Goal: Task Accomplishment & Management: Complete application form

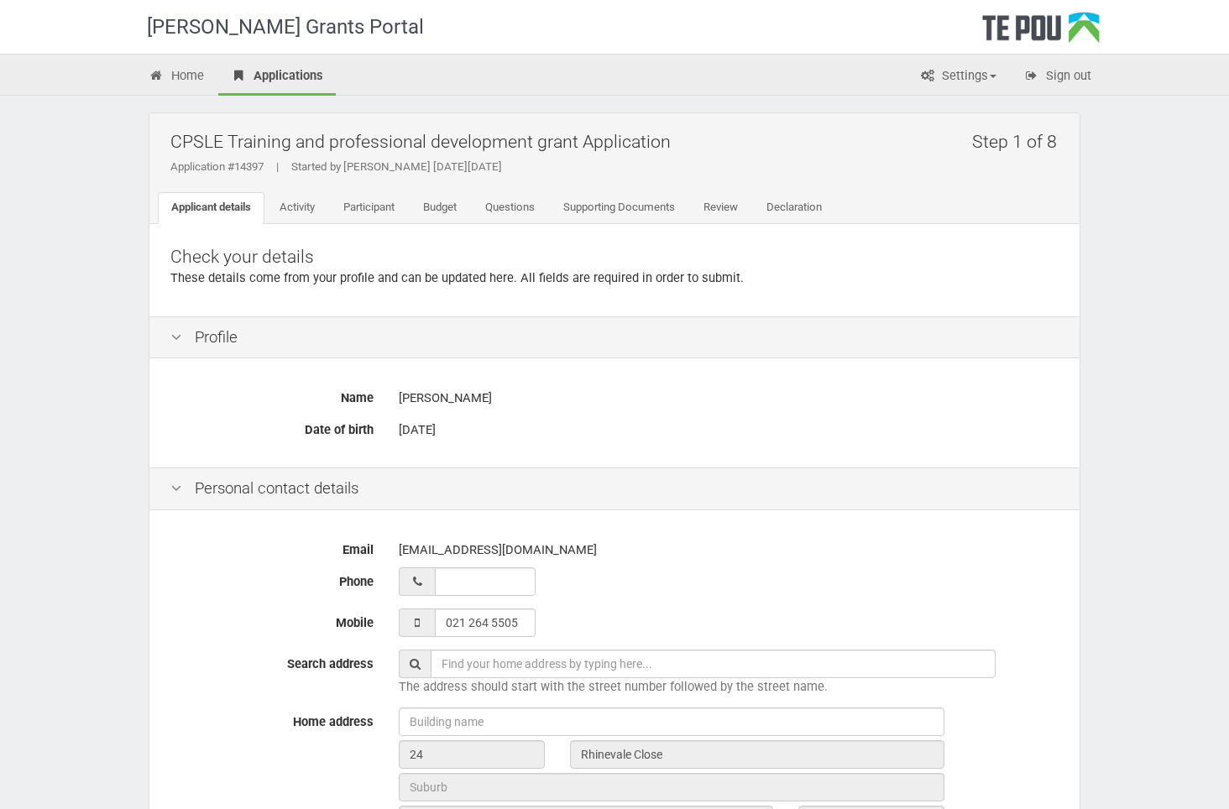
click at [1141, 465] on div "[PERSON_NAME] Grants Portal Home Applications Settings Profile My account FAQs …" at bounding box center [614, 661] width 1229 height 1323
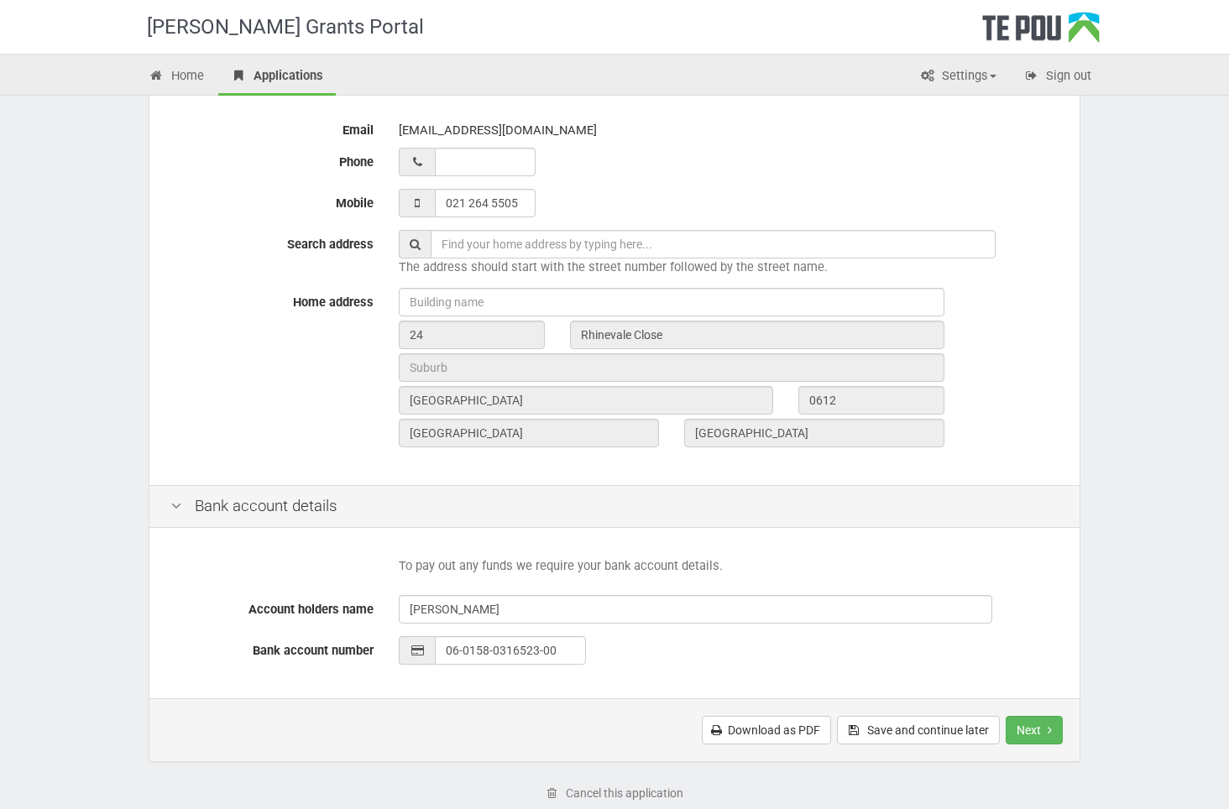
scroll to position [514, 0]
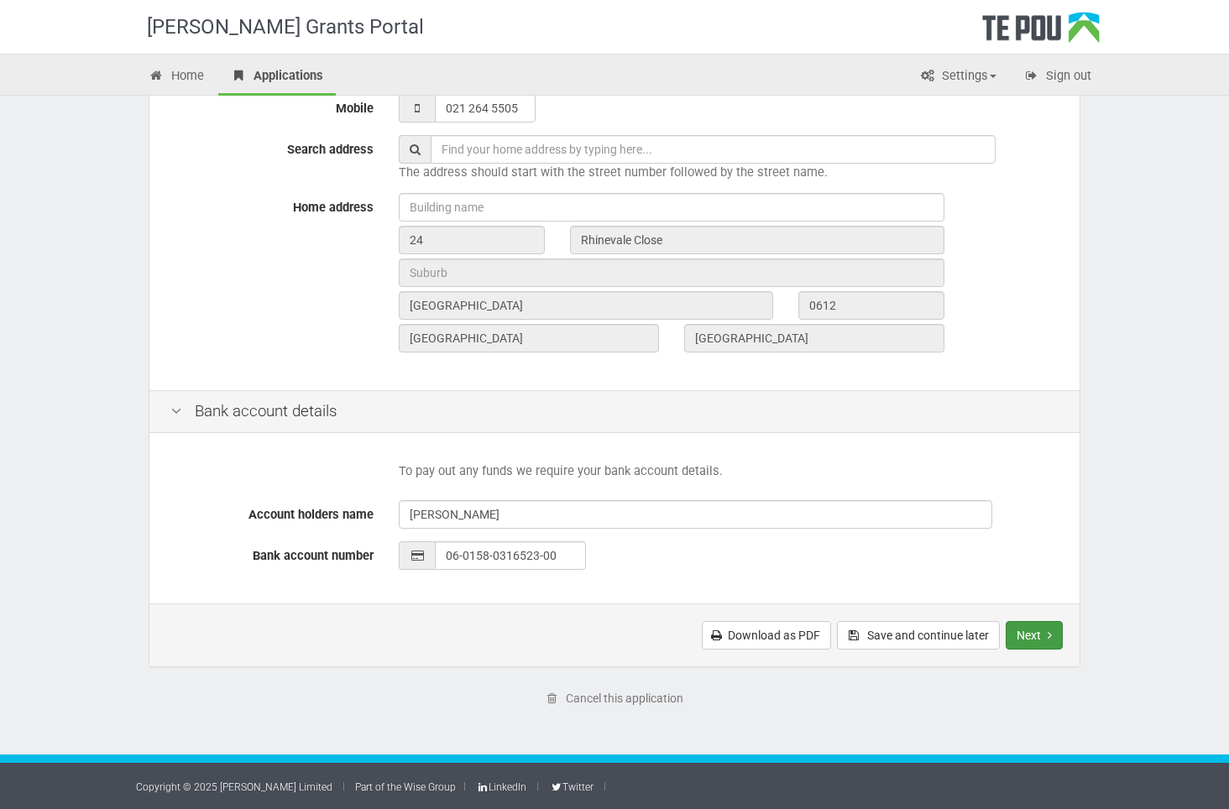
click at [1019, 634] on button "Next" at bounding box center [1033, 635] width 57 height 29
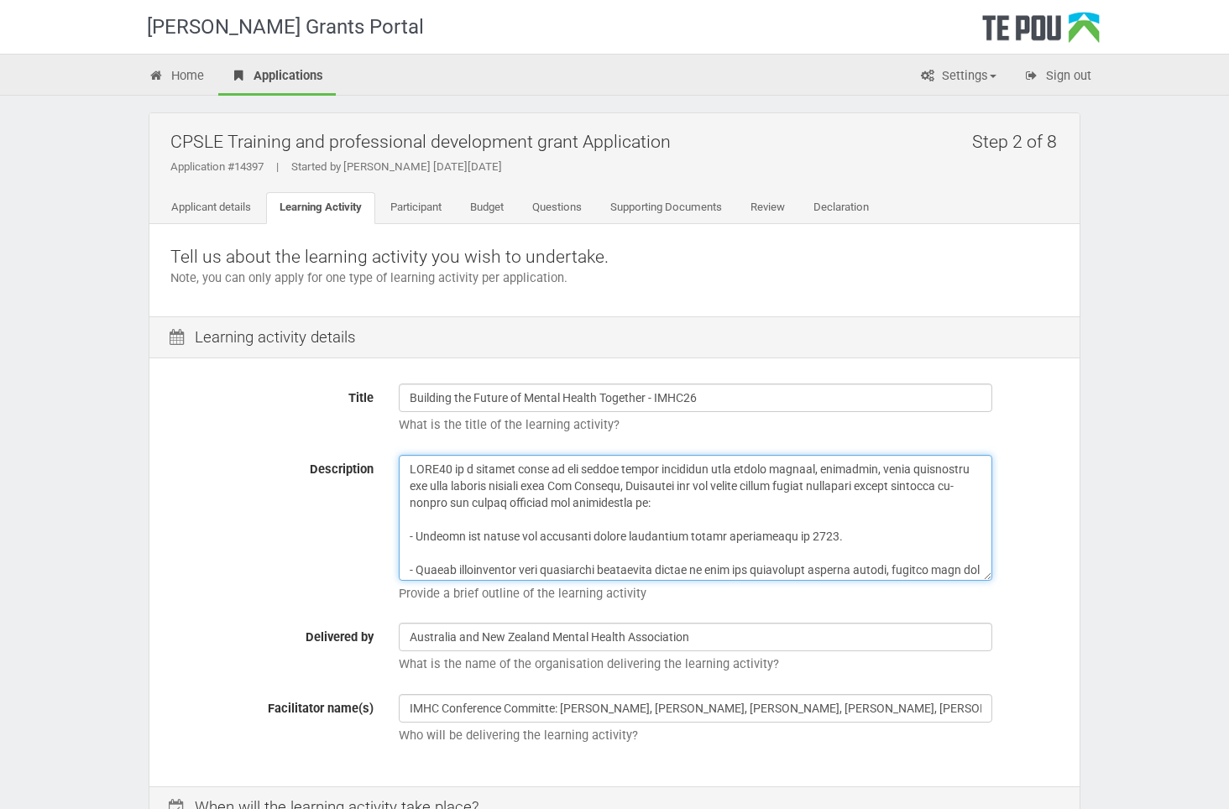
click at [488, 517] on textarea "Description" at bounding box center [695, 518] width 593 height 126
click at [421, 535] on textarea "Description" at bounding box center [695, 518] width 593 height 126
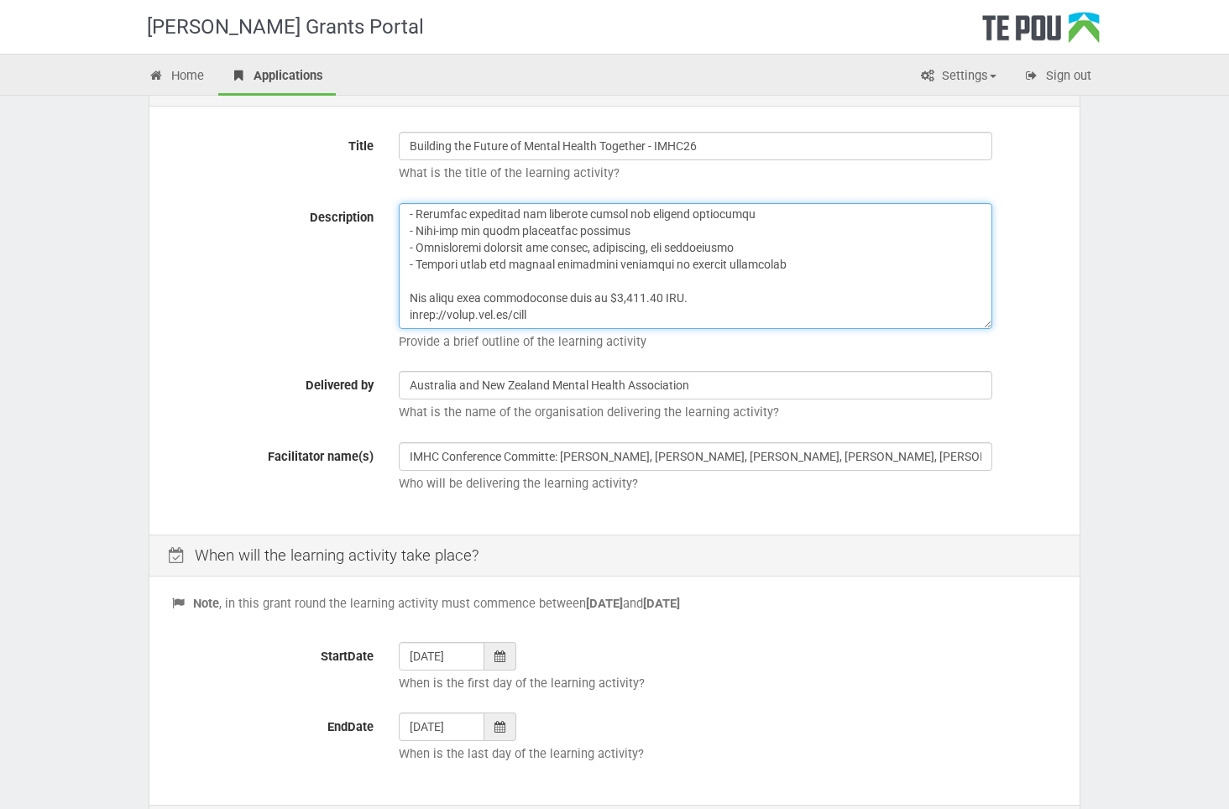
scroll to position [453, 0]
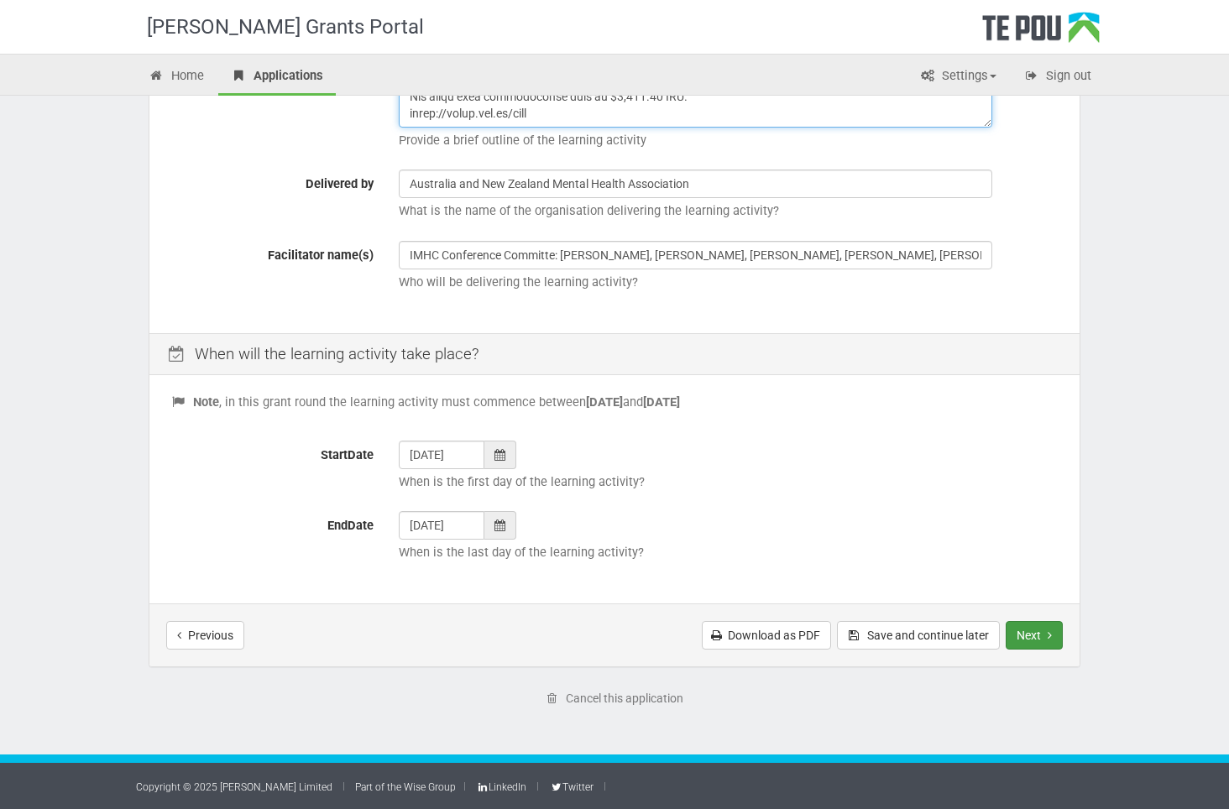
type textarea "LORE67 ip d sitamet conse ad eli seddoe tempor incididun utla etdolo magnaal, e…"
click at [1029, 634] on button "Next" at bounding box center [1033, 635] width 57 height 29
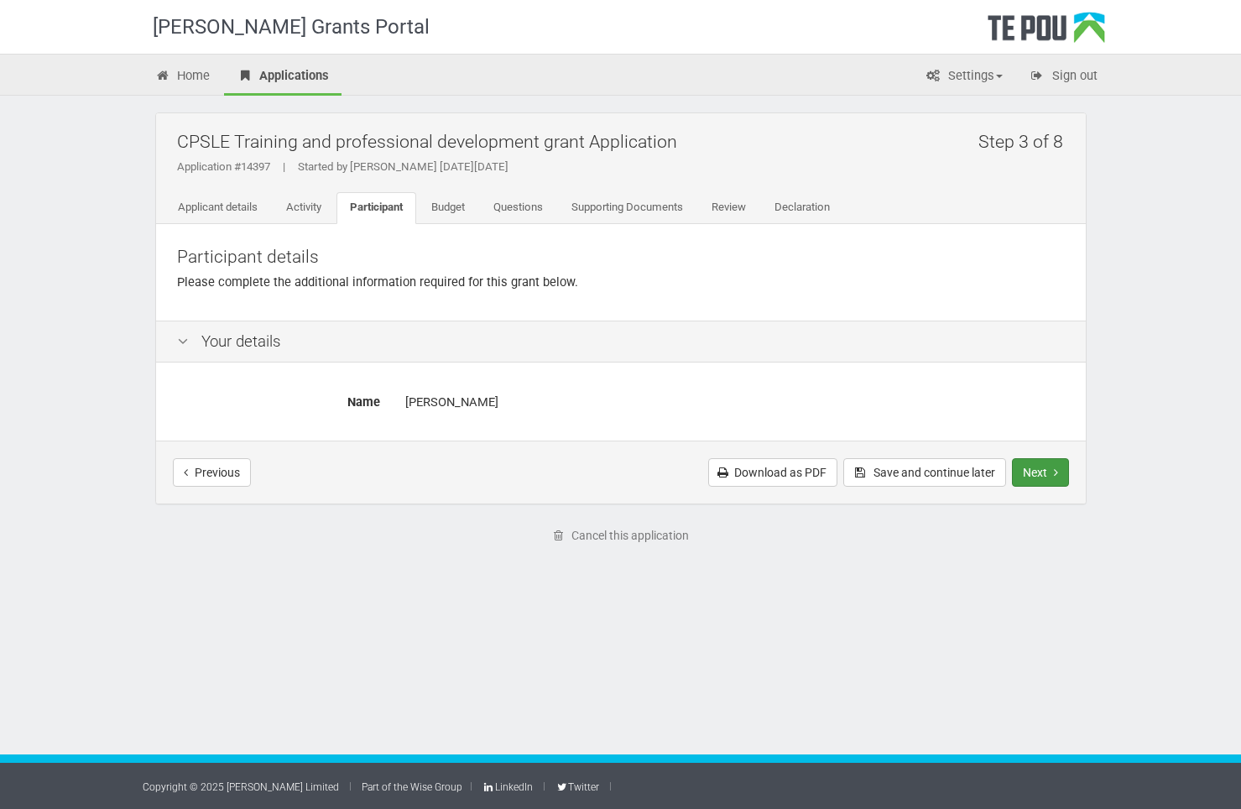
click at [1041, 473] on button "Next" at bounding box center [1040, 472] width 57 height 29
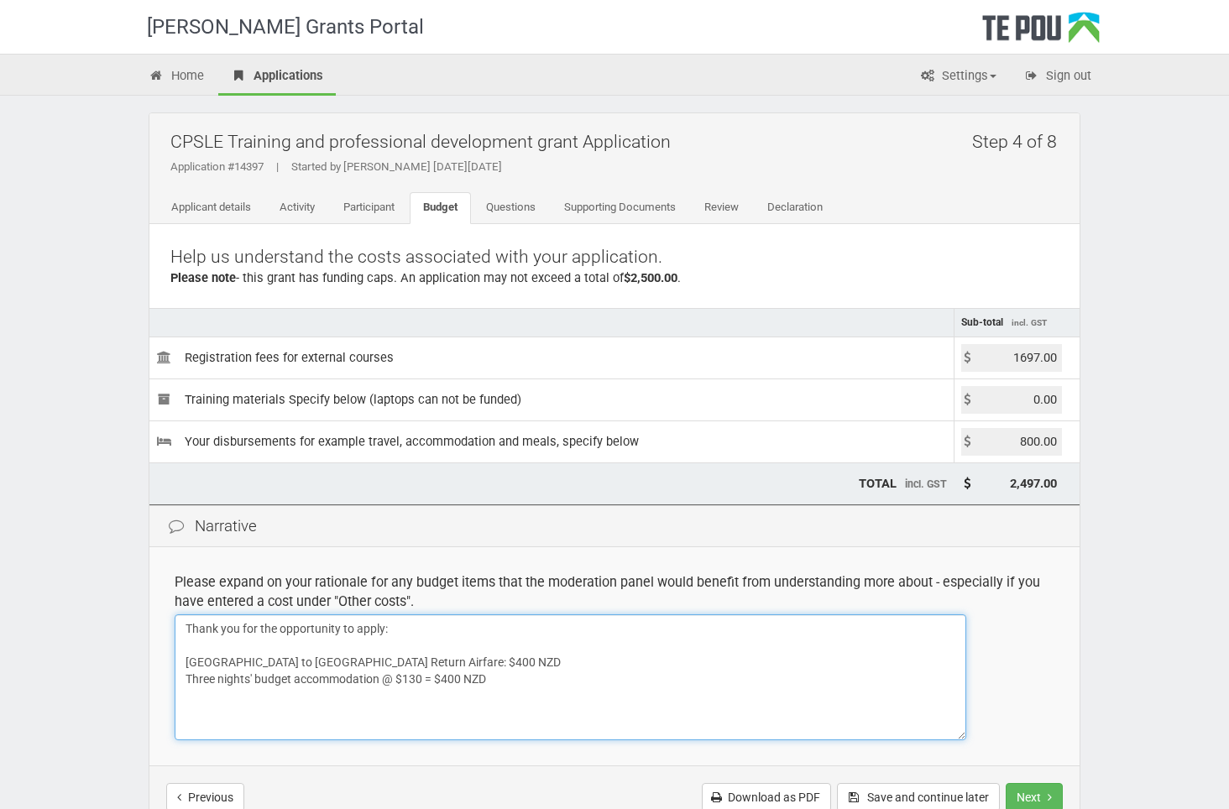
click at [187, 660] on textarea "Thank you for the opportunity to apply: Auckland to Gold Coast Return Airfare: …" at bounding box center [570, 677] width 791 height 126
click at [324, 657] on textarea "Thank you for the opportunity to apply: Auckland to Gold Coast Return Airfare: …" at bounding box center [570, 677] width 791 height 126
click at [567, 666] on textarea "Thank you for the opportunity to apply: Auckland to Gold Coast Return Airfare: …" at bounding box center [570, 677] width 791 height 126
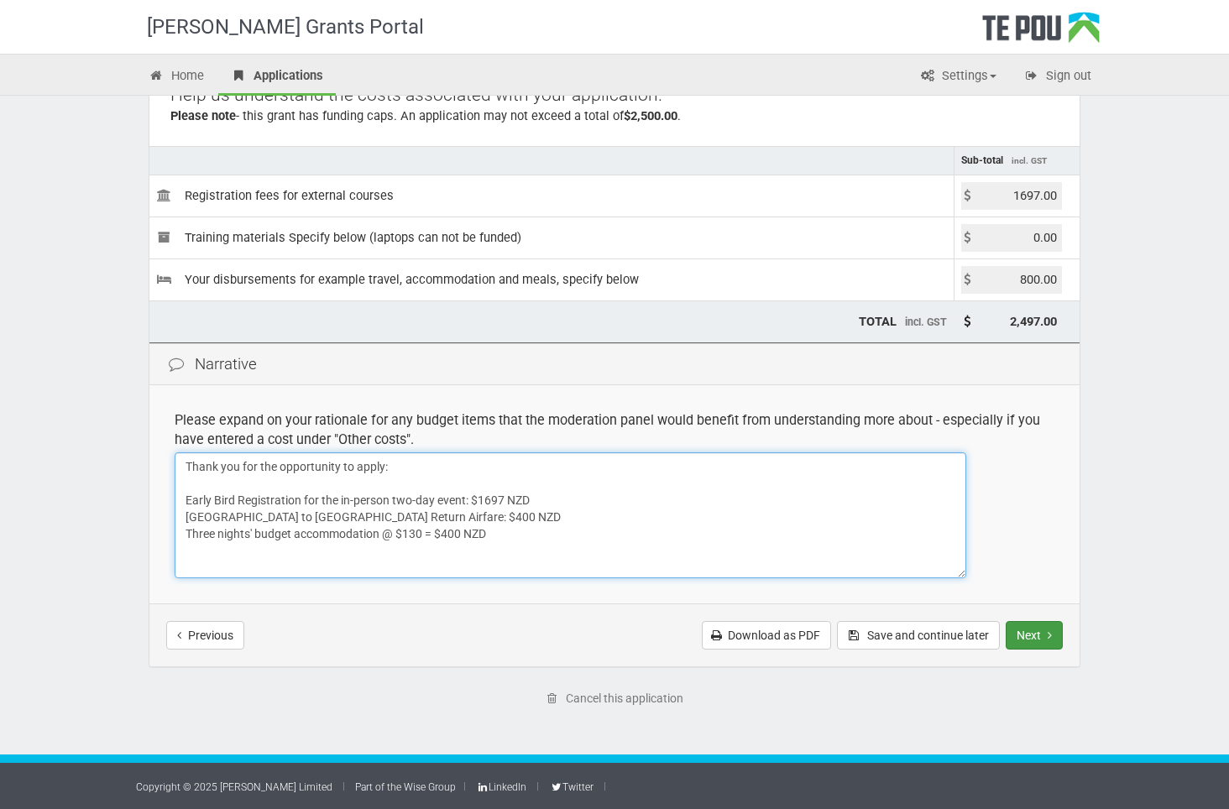
type textarea "Thank you for the opportunity to apply: Early Bird Registration for the in-pers…"
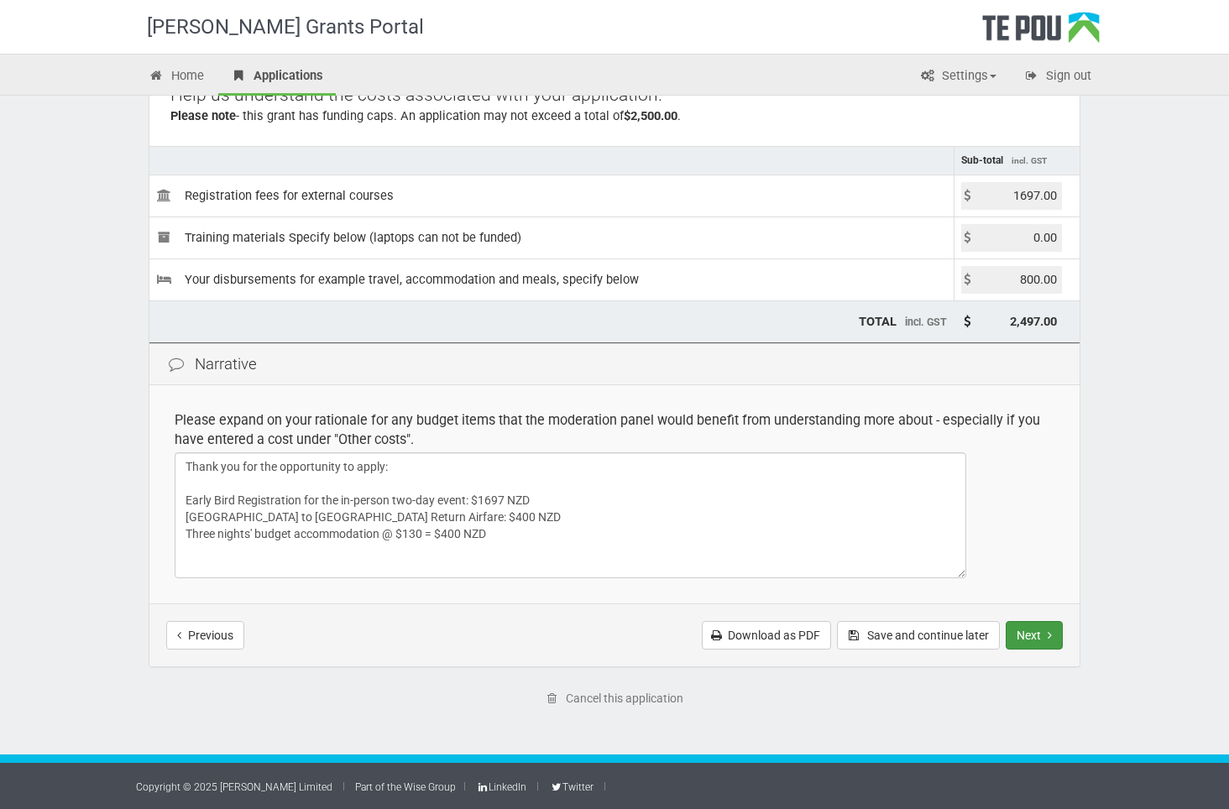
click at [1029, 634] on button "Next" at bounding box center [1033, 635] width 57 height 29
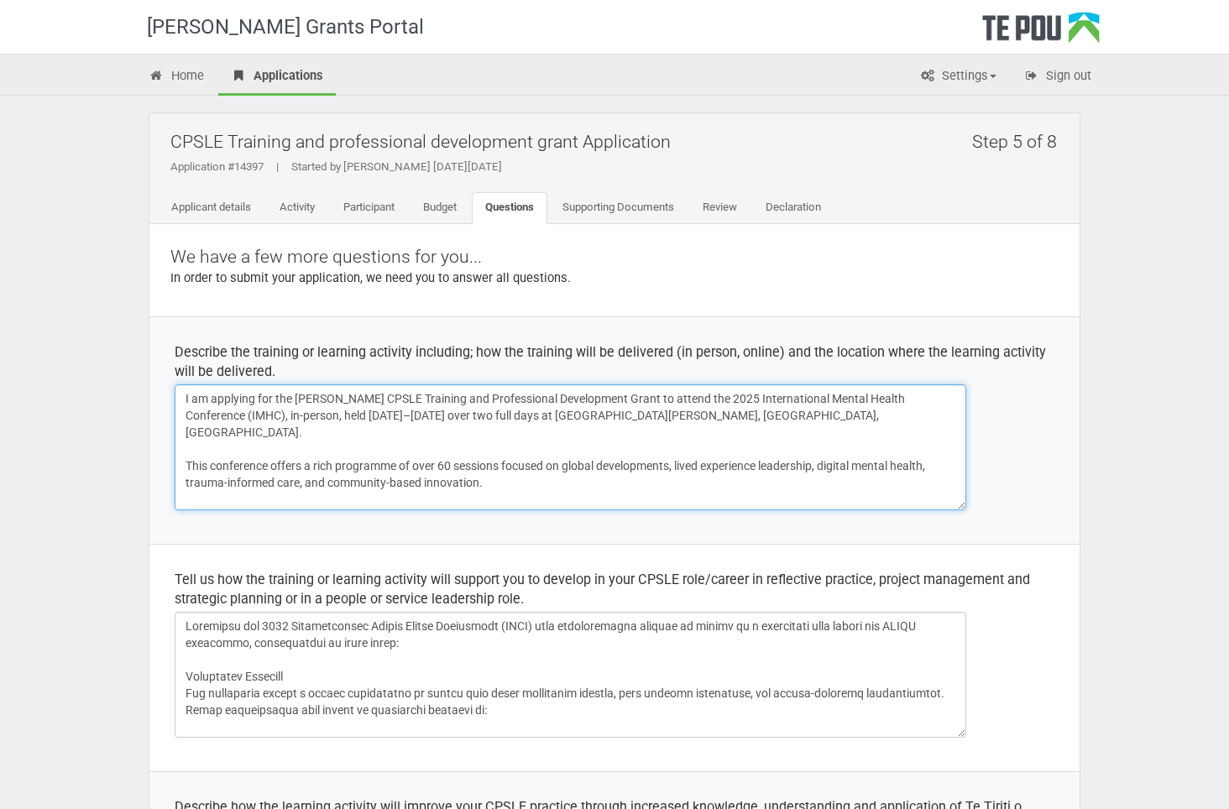
click at [184, 398] on textarea "I am applying for the Te Pou CPSLE Training and Professional Development Grant …" at bounding box center [570, 447] width 791 height 126
drag, startPoint x: 676, startPoint y: 398, endPoint x: 626, endPoint y: 399, distance: 50.4
click at [626, 399] on textarea "I am applying for the Te Pou CPSLE Training and Professional Development Grant …" at bounding box center [570, 447] width 791 height 126
click at [646, 438] on textarea "I am applying for the Te Pou CPSLE Training and Professional Development Grant …" at bounding box center [570, 447] width 791 height 126
drag, startPoint x: 678, startPoint y: 451, endPoint x: 569, endPoint y: 456, distance: 109.2
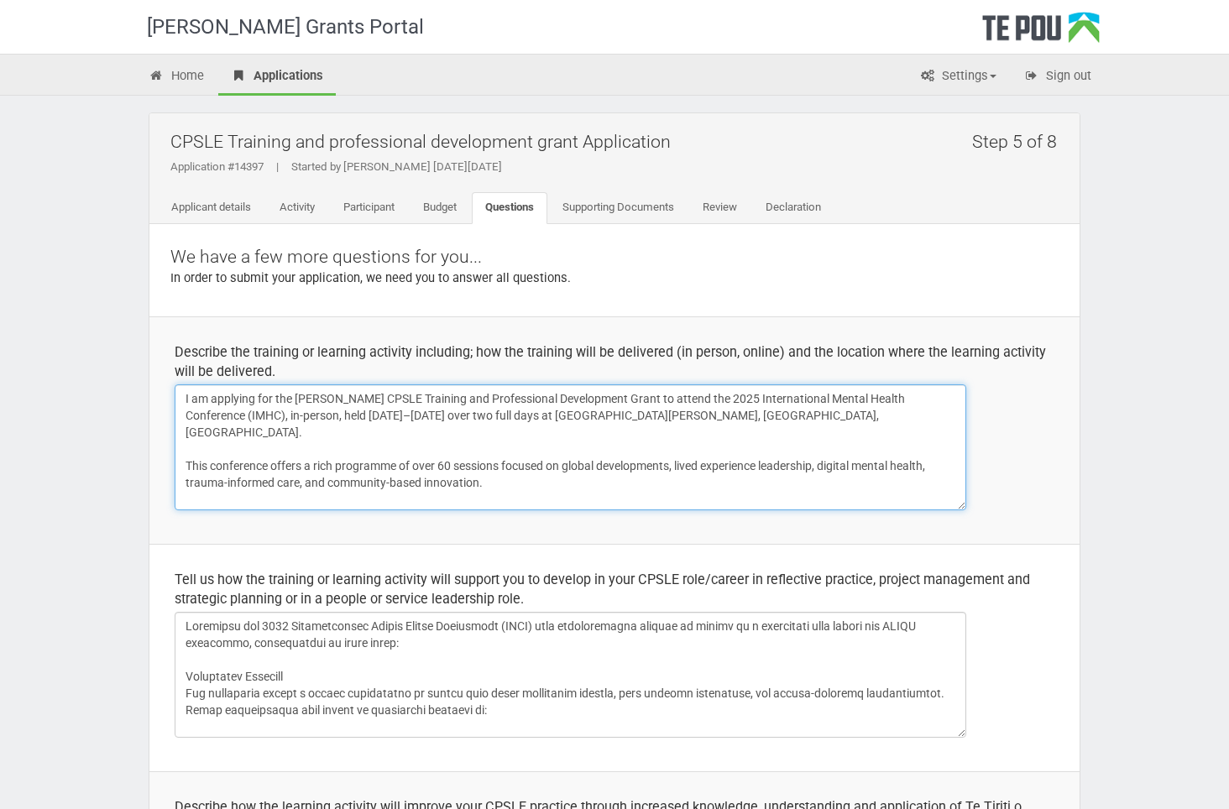
click at [569, 456] on textarea "I am applying for the Te Pou CPSLE Training and Professional Development Grant …" at bounding box center [570, 447] width 791 height 126
click at [649, 465] on textarea "I am applying for the Te Pou CPSLE Training and Professional Development Grant …" at bounding box center [570, 447] width 791 height 126
type textarea "I am applying for the Te Pou CPSLE Training and Professional Development Grant …"
